Goal: Information Seeking & Learning: Learn about a topic

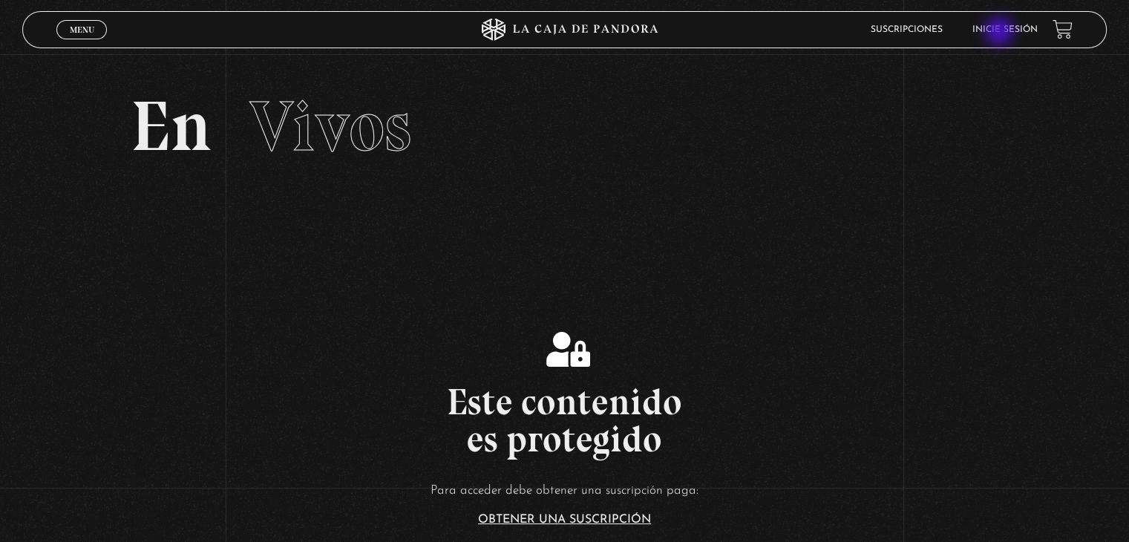
click at [1000, 33] on link "Inicie sesión" at bounding box center [1004, 29] width 65 height 9
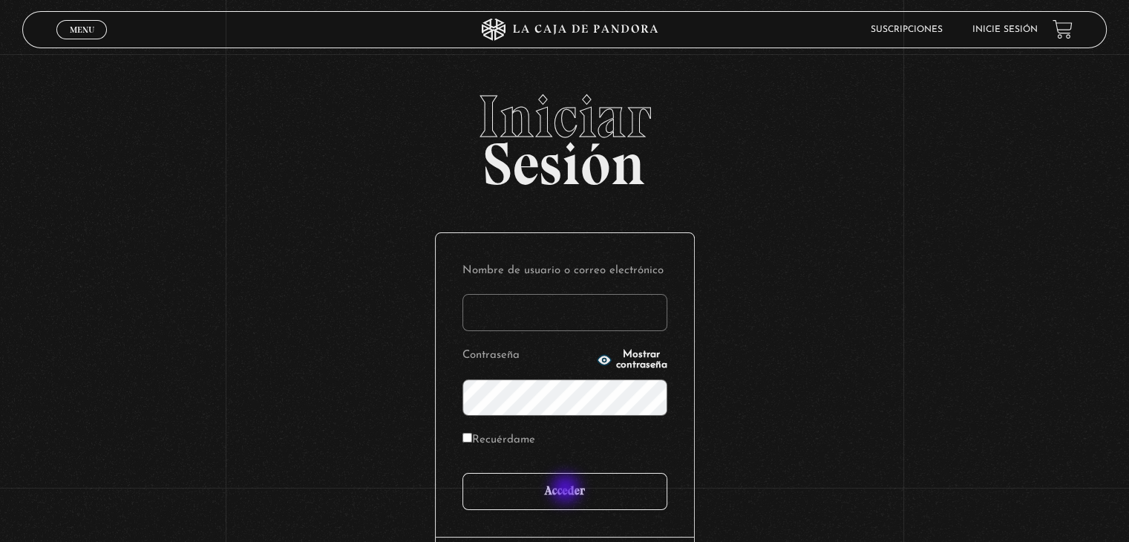
type input "[EMAIL_ADDRESS][DOMAIN_NAME]"
click at [567, 490] on input "Acceder" at bounding box center [564, 491] width 205 height 37
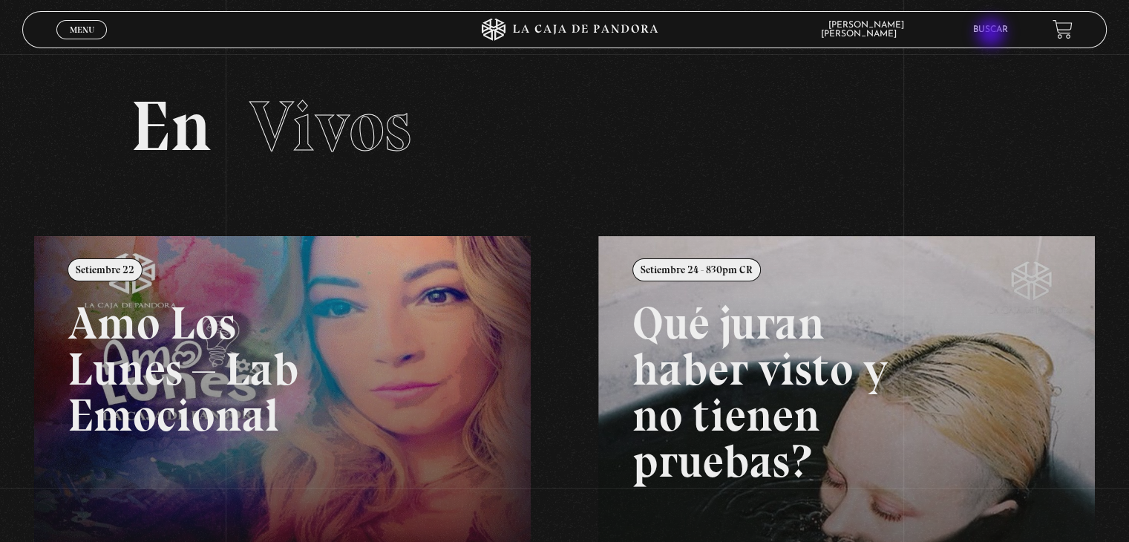
click at [992, 34] on link "Buscar" at bounding box center [990, 29] width 35 height 9
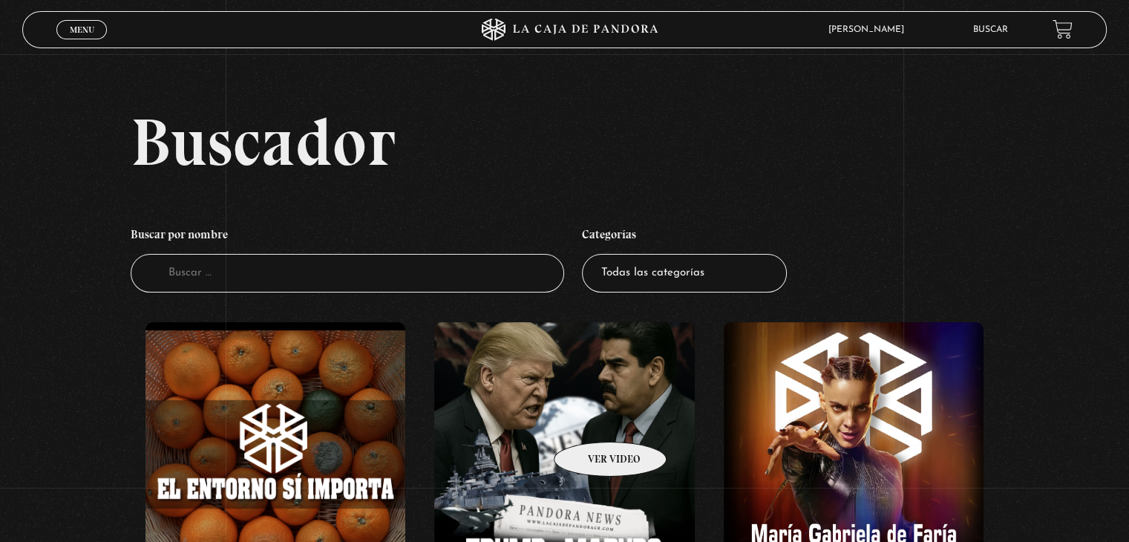
click at [591, 419] on figure at bounding box center [564, 452] width 260 height 260
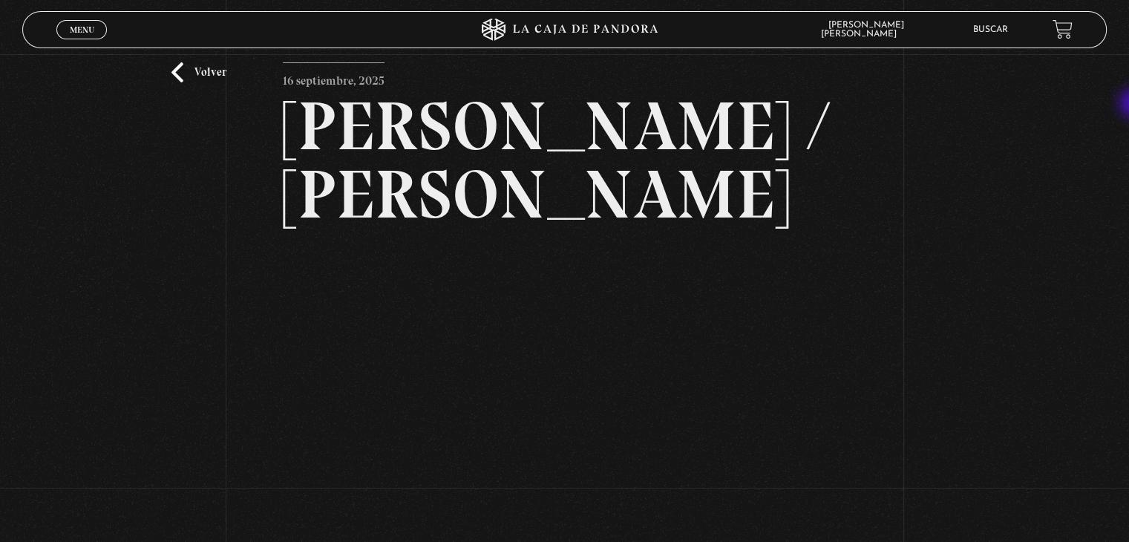
scroll to position [93, 0]
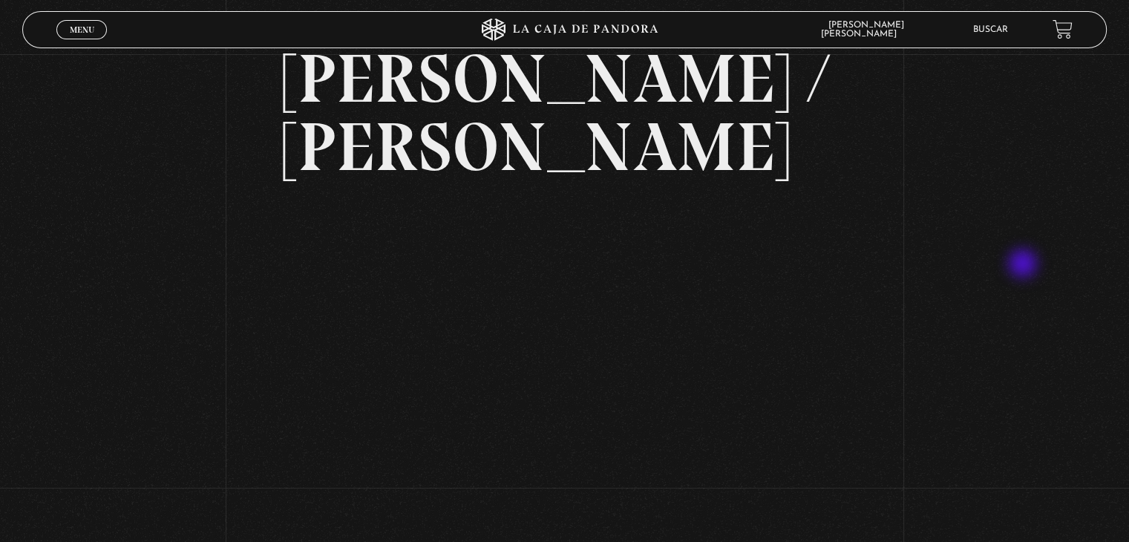
click at [1024, 265] on div "Volver 16 septiembre, 2025 [PERSON_NAME] / [GEOGRAPHIC_DATA] WhatsApp Twitter M…" at bounding box center [564, 275] width 1129 height 628
